Goal: Check status: Check status

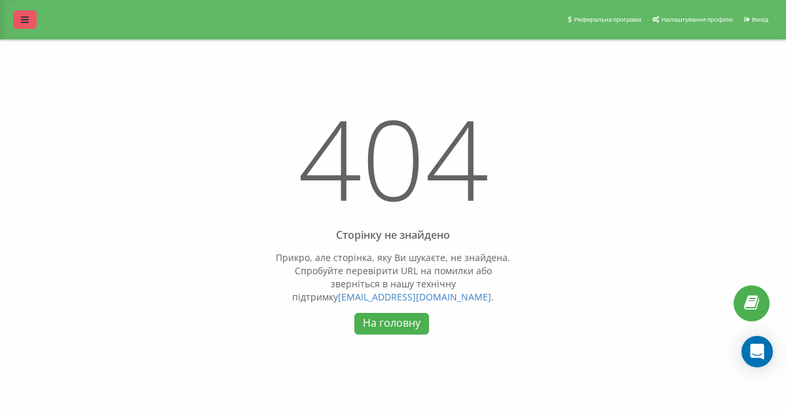
click at [29, 19] on link at bounding box center [25, 19] width 24 height 18
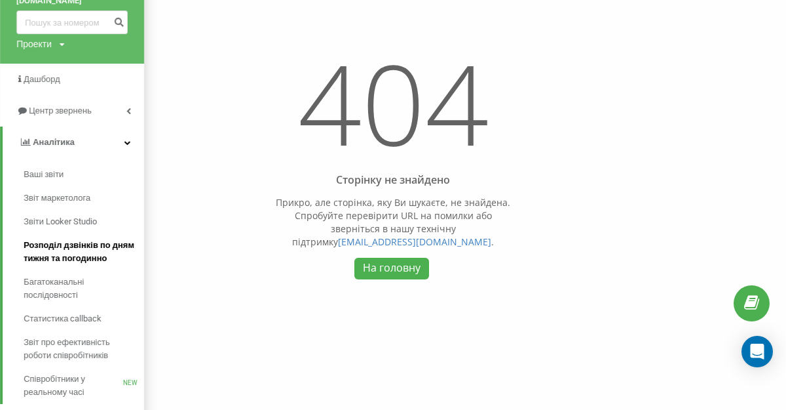
scroll to position [83, 0]
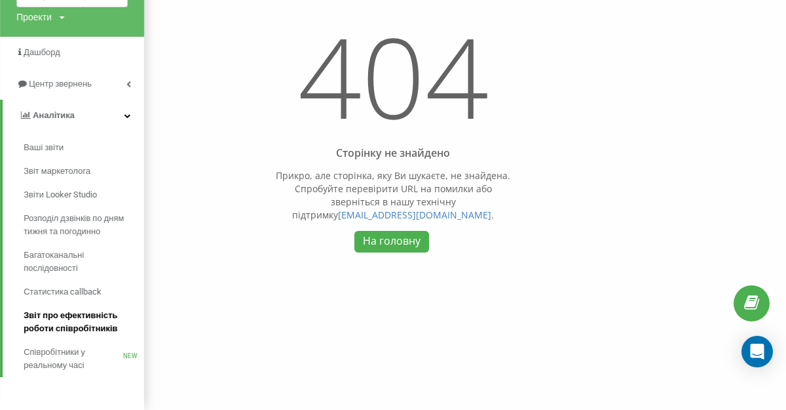
click at [79, 311] on span "Звіт про ефективність роботи співробітників" at bounding box center [81, 322] width 114 height 26
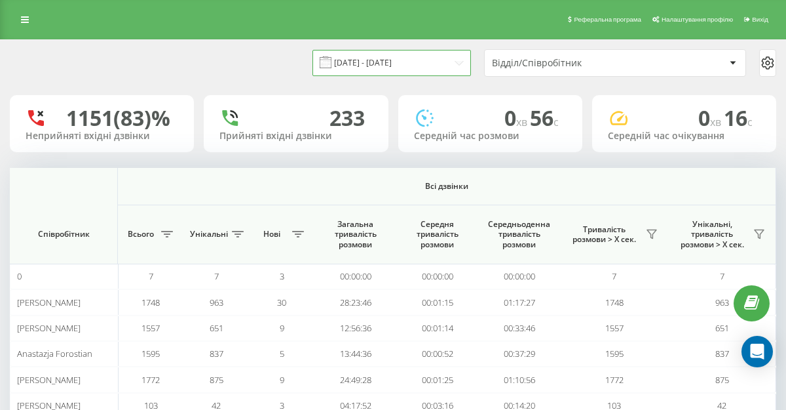
click at [457, 61] on input "22.08.2025 - 22.09.2025" at bounding box center [392, 63] width 159 height 26
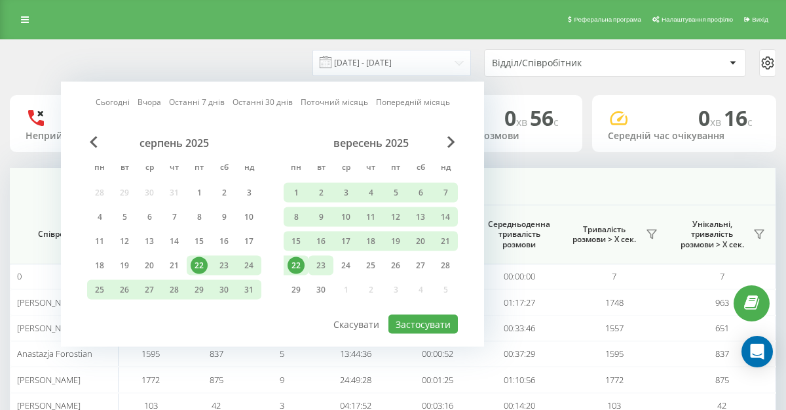
click at [328, 263] on div "23" at bounding box center [321, 265] width 17 height 17
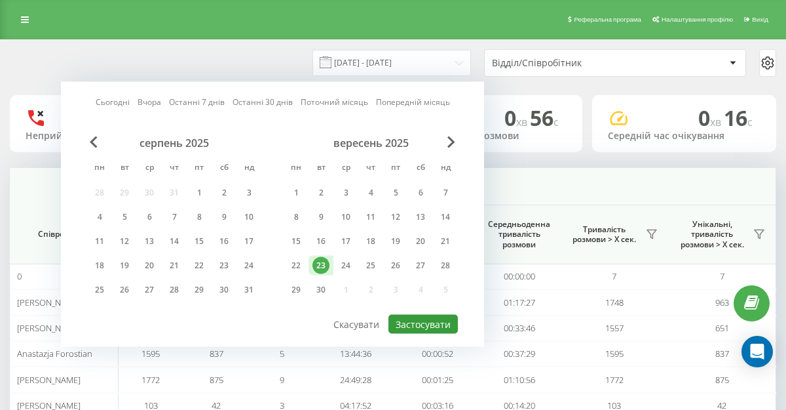
click at [444, 319] on button "Застосувати" at bounding box center [423, 324] width 69 height 19
type input "23.09.2025 - 23.09.2025"
